Goal: Entertainment & Leisure: Consume media (video, audio)

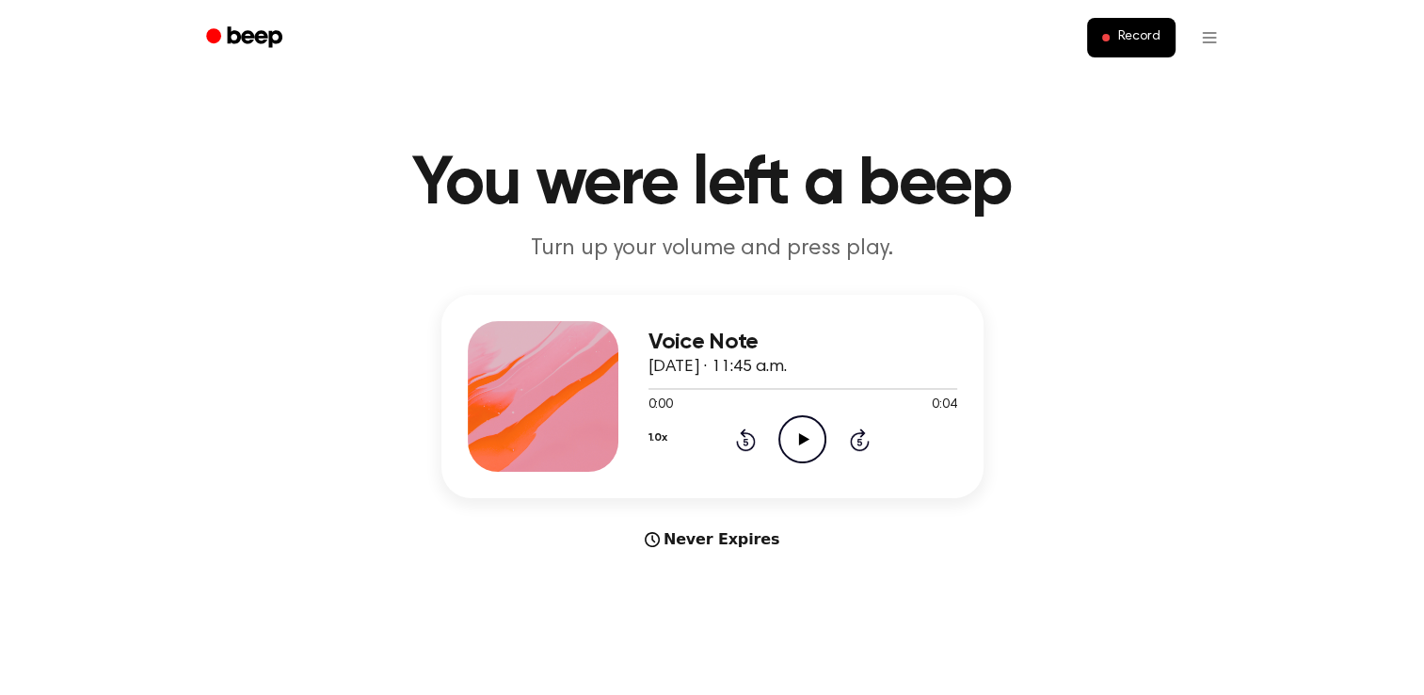
click at [787, 431] on icon "Play Audio" at bounding box center [803, 439] width 48 height 48
click at [791, 435] on icon "Play Audio" at bounding box center [803, 439] width 48 height 48
click at [796, 439] on icon "Play Audio" at bounding box center [803, 439] width 48 height 48
click at [807, 450] on icon "Play Audio" at bounding box center [803, 439] width 48 height 48
click at [812, 435] on icon "Play Audio" at bounding box center [803, 439] width 48 height 48
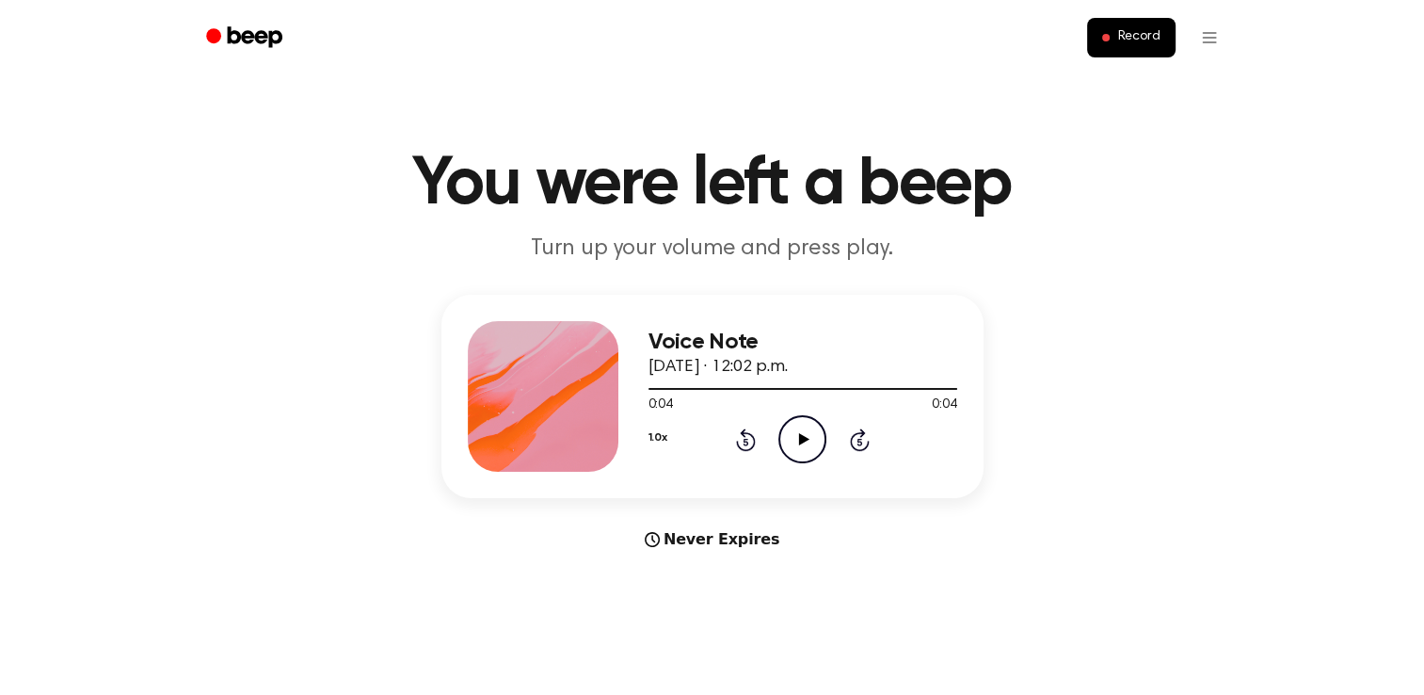
click at [797, 441] on icon "Play Audio" at bounding box center [803, 439] width 48 height 48
click at [821, 439] on icon "Play Audio" at bounding box center [803, 439] width 48 height 48
click at [806, 433] on icon "Play Audio" at bounding box center [803, 439] width 48 height 48
click at [812, 422] on icon "Play Audio" at bounding box center [803, 439] width 48 height 48
click at [805, 426] on icon "Play Audio" at bounding box center [803, 439] width 48 height 48
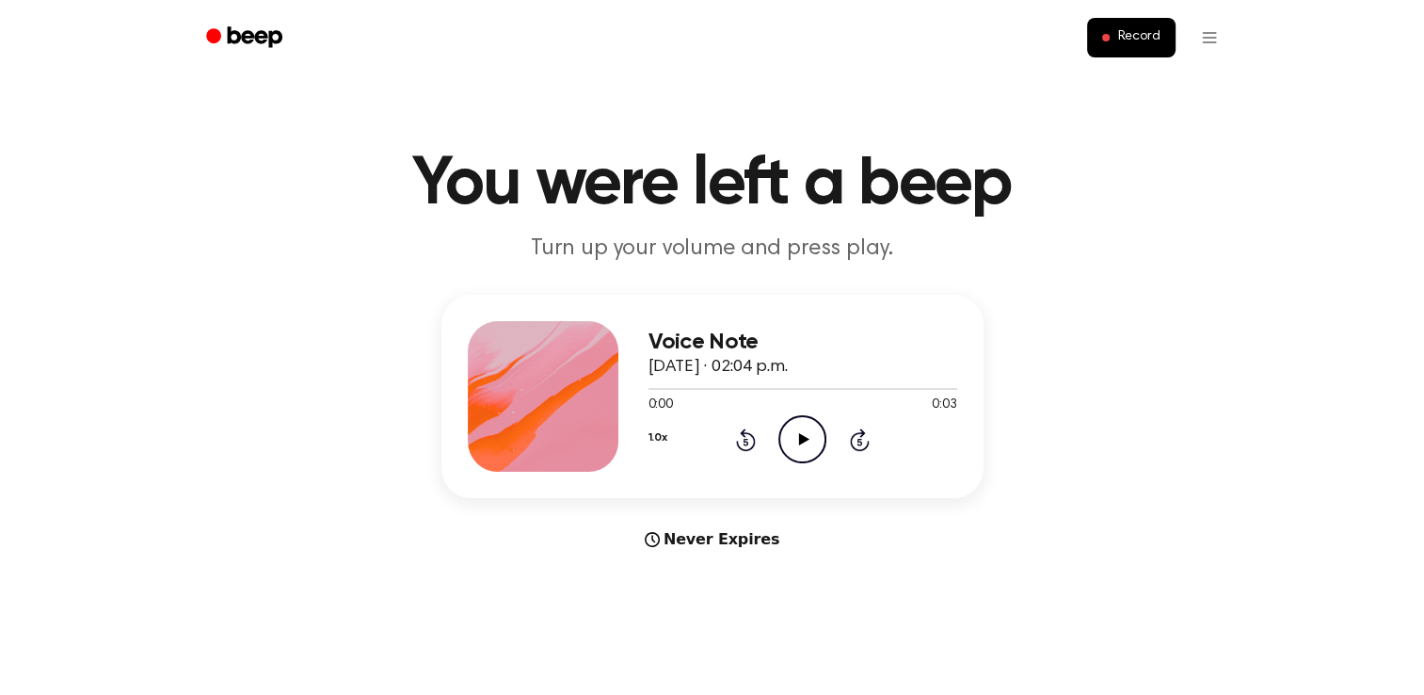
click at [803, 432] on icon "Play Audio" at bounding box center [803, 439] width 48 height 48
